Goal: Information Seeking & Learning: Learn about a topic

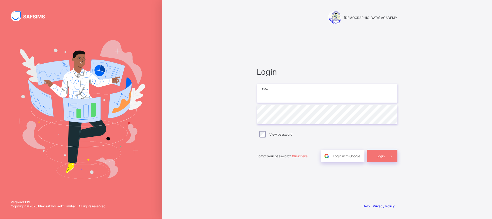
click at [275, 88] on input "email" at bounding box center [327, 93] width 141 height 19
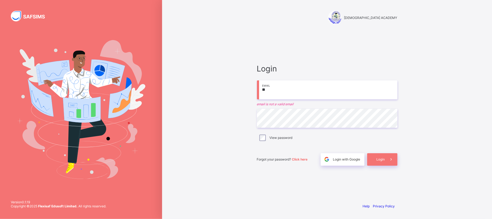
type input "**********"
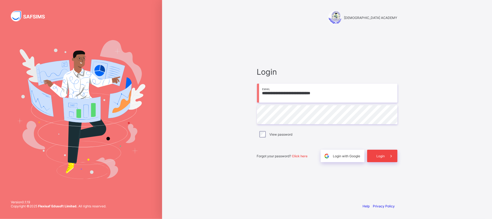
click at [382, 155] on span "Login" at bounding box center [381, 156] width 8 height 4
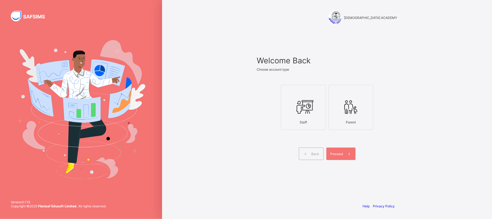
click at [303, 105] on icon at bounding box center [303, 107] width 19 height 16
click at [339, 153] on span "Proceed" at bounding box center [337, 154] width 13 height 4
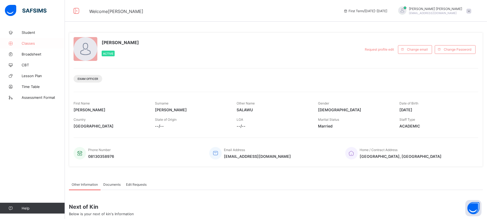
click at [29, 41] on span "Classes" at bounding box center [43, 43] width 43 height 4
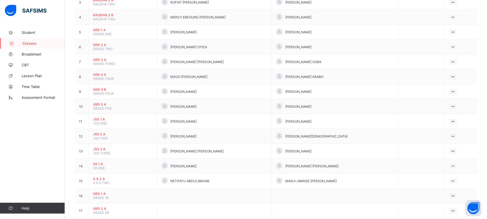
scroll to position [97, 0]
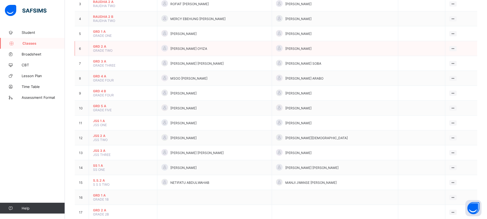
click at [145, 43] on td "GRD 2 A GRADE TWO" at bounding box center [123, 48] width 68 height 15
click at [248, 52] on td "[PERSON_NAME] OYIZA" at bounding box center [214, 48] width 115 height 15
click at [102, 45] on span "GRD 2 A" at bounding box center [123, 46] width 60 height 4
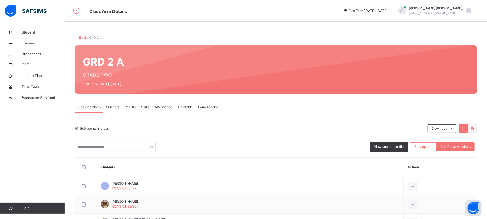
click at [82, 36] on link "Back" at bounding box center [83, 37] width 8 height 4
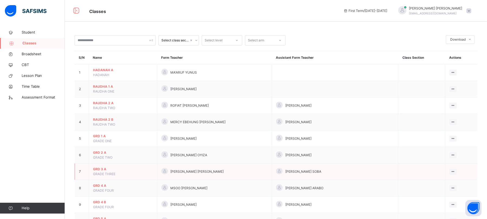
click at [99, 169] on span "GRD 3 A" at bounding box center [123, 168] width 60 height 5
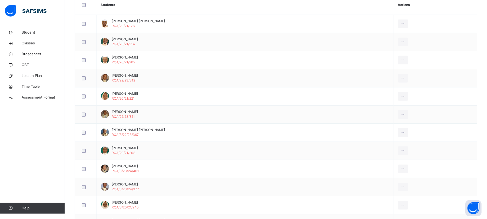
scroll to position [163, 0]
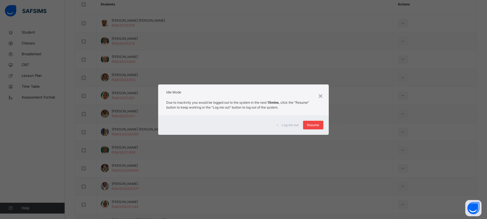
click at [317, 123] on span "Resume" at bounding box center [313, 124] width 12 height 5
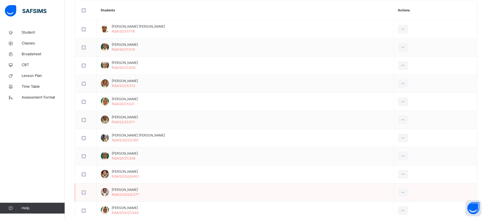
scroll to position [149, 0]
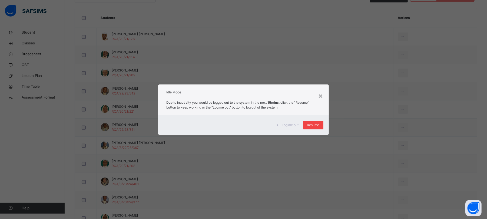
click at [313, 125] on span "Resume" at bounding box center [313, 124] width 12 height 5
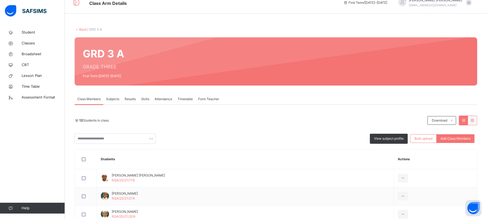
scroll to position [0, 0]
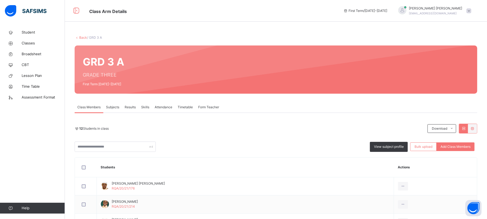
click at [111, 106] on span "Subjects" at bounding box center [112, 107] width 13 height 5
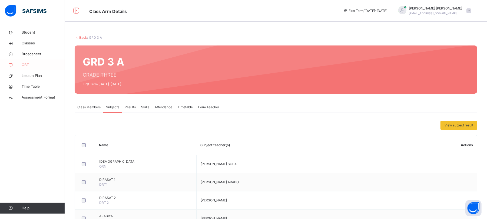
click at [31, 64] on span "CBT" at bounding box center [43, 64] width 43 height 5
